Goal: Information Seeking & Learning: Find contact information

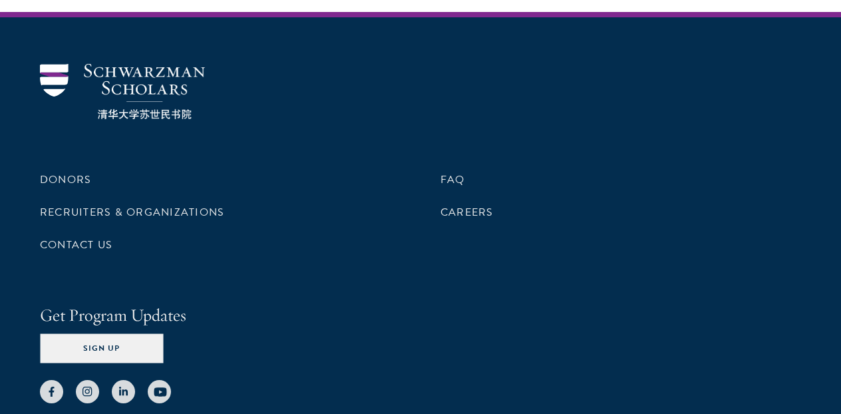
scroll to position [4064, 0]
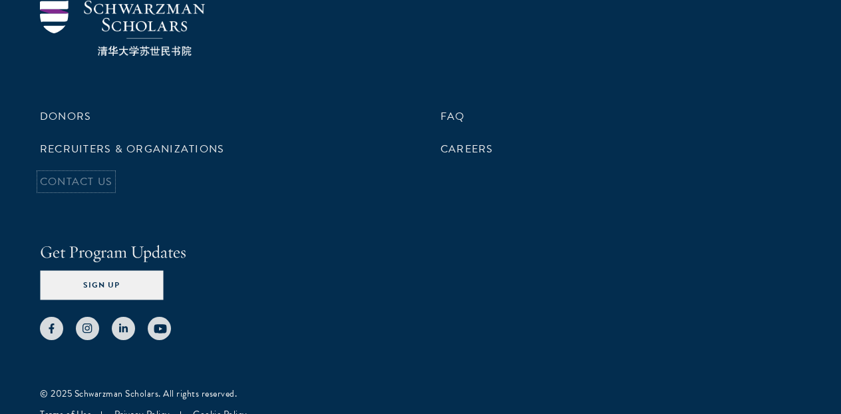
click at [79, 174] on link "Contact Us" at bounding box center [76, 182] width 73 height 16
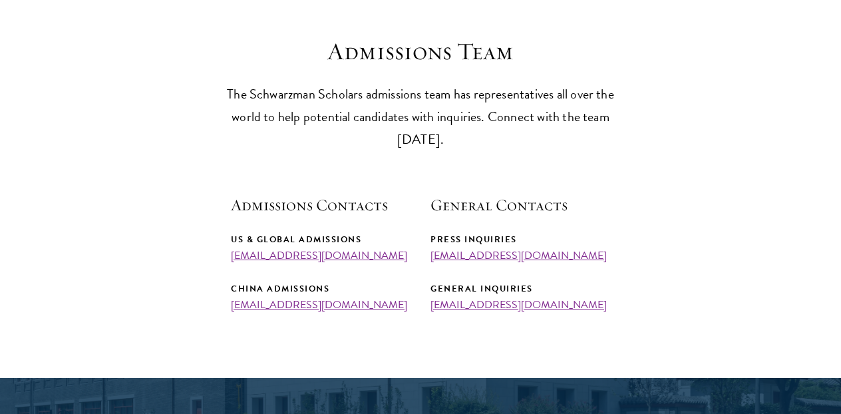
scroll to position [357, 0]
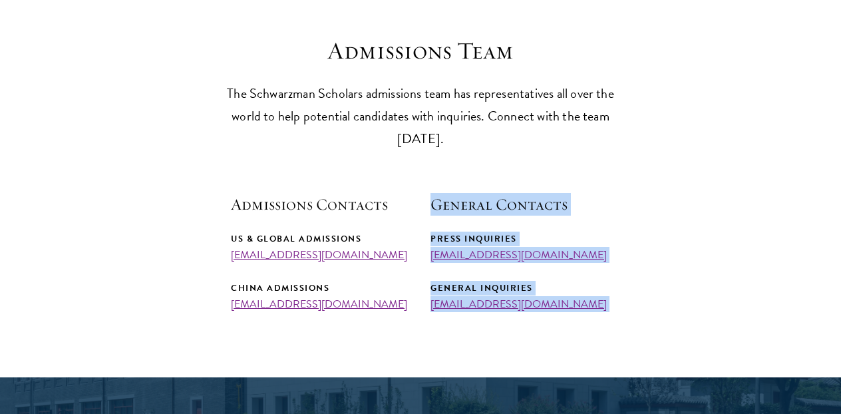
drag, startPoint x: 364, startPoint y: 301, endPoint x: 227, endPoint y: 313, distance: 137.7
click at [381, 309] on div "China Admissions admissions@sc.tsinghua.edu.cn" at bounding box center [321, 295] width 180 height 29
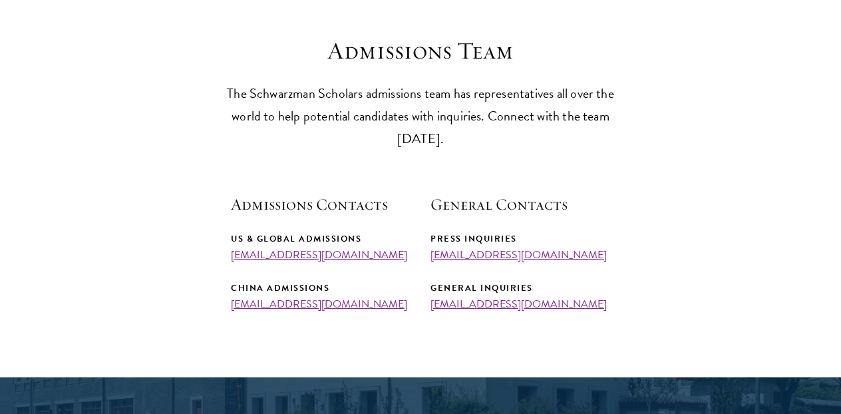
drag, startPoint x: 369, startPoint y: 308, endPoint x: 223, endPoint y: 310, distance: 145.8
copy link "admissions@sc.tsinghua.edu.cn"
click at [593, 308] on div "General Inquiries info@schwarzmanscholars.org" at bounding box center [521, 295] width 180 height 29
drag, startPoint x: 571, startPoint y: 304, endPoint x: 428, endPoint y: 308, distance: 143.1
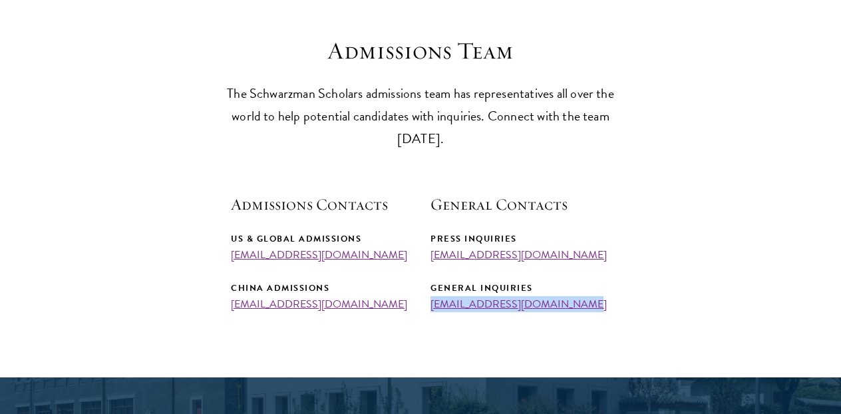
click at [428, 308] on div "Admissions Contacts US & Global Admissions admissions@schwarzmanscholars.org Ch…" at bounding box center [420, 252] width 379 height 118
copy link "info@schwarzmanscholars.org"
